Goal: Entertainment & Leisure: Consume media (video, audio)

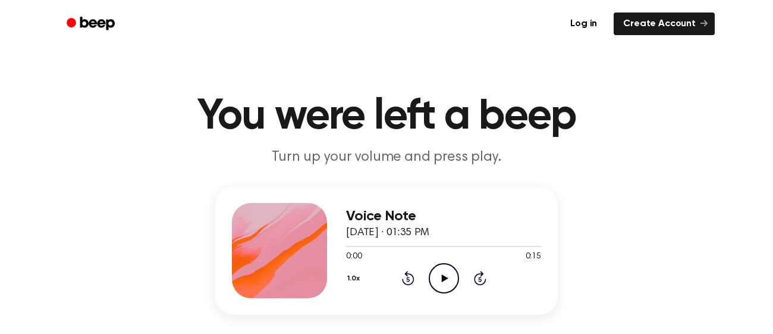
click at [435, 272] on icon "Play Audio" at bounding box center [444, 278] width 30 height 30
click at [433, 271] on icon "Play Audio" at bounding box center [444, 278] width 30 height 30
click at [442, 266] on icon "Play Audio" at bounding box center [444, 278] width 30 height 30
